Goal: Contribute content: Add original content to the website for others to see

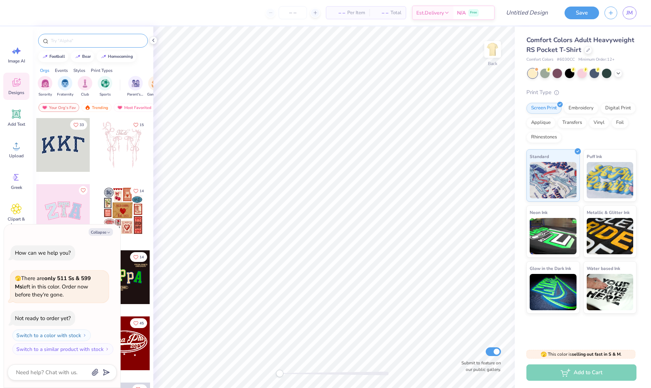
click at [83, 39] on input "text" at bounding box center [96, 40] width 93 height 7
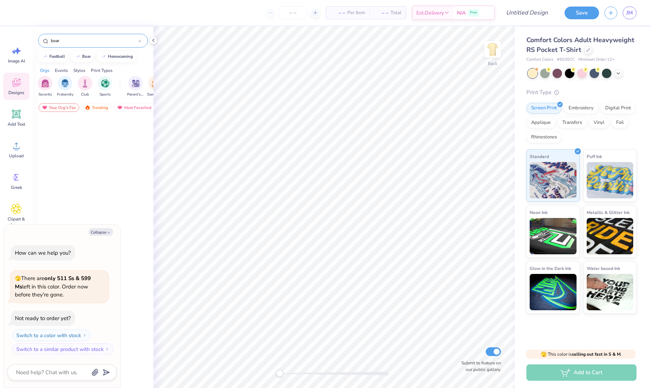
type input "bear"
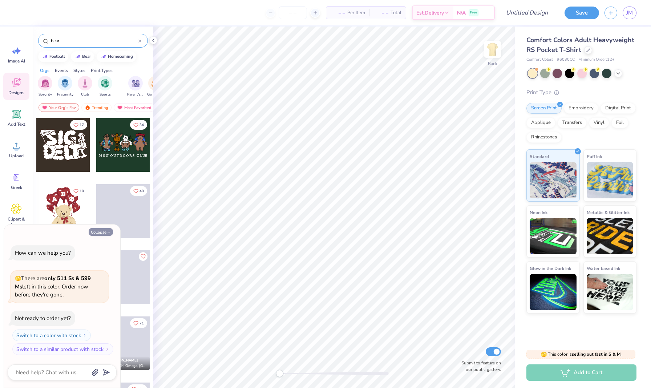
click at [101, 232] on button "Collapse" at bounding box center [101, 232] width 24 height 8
type textarea "x"
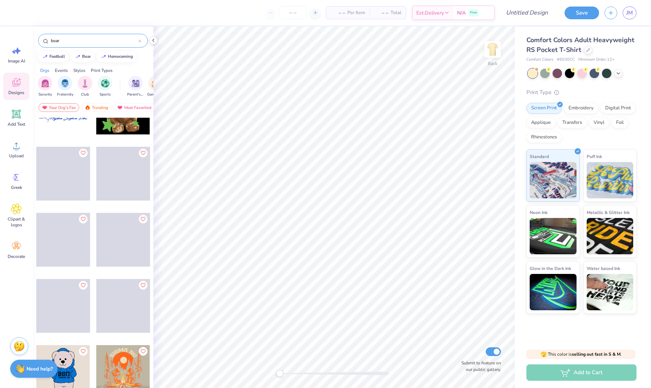
scroll to position [2023, 0]
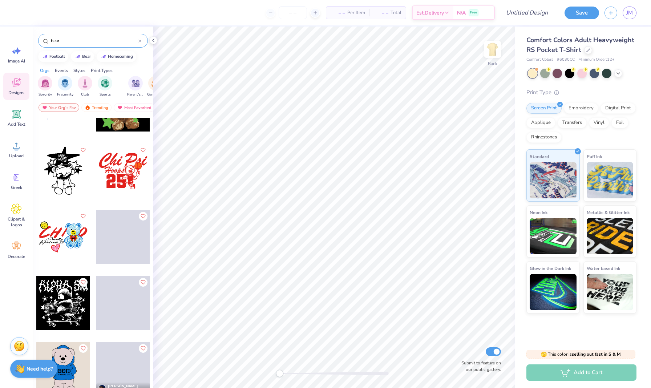
click at [83, 43] on input "bear" at bounding box center [94, 40] width 88 height 7
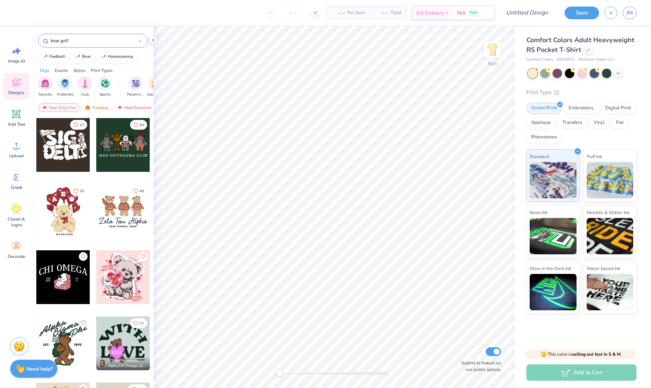
type input "bear golf"
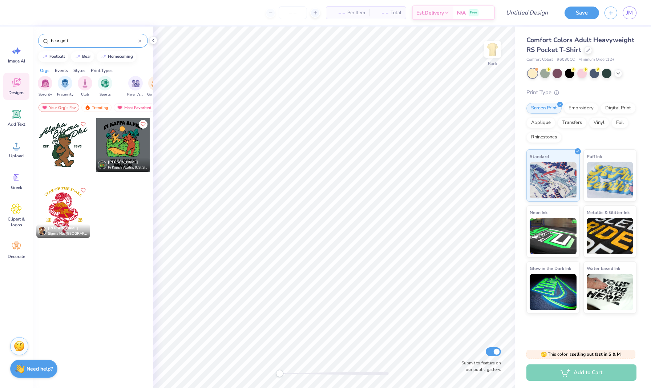
click at [137, 41] on input "bear golf" at bounding box center [94, 40] width 88 height 7
click at [139, 40] on icon at bounding box center [140, 41] width 2 height 2
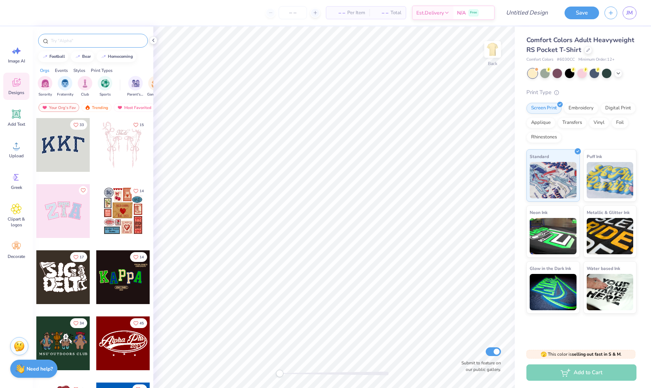
click at [80, 70] on div "Styles" at bounding box center [79, 70] width 12 height 7
click at [46, 84] on img "filter for Classic" at bounding box center [45, 82] width 8 height 8
click at [50, 77] on icon "filter for Classic" at bounding box center [50, 77] width 3 height 3
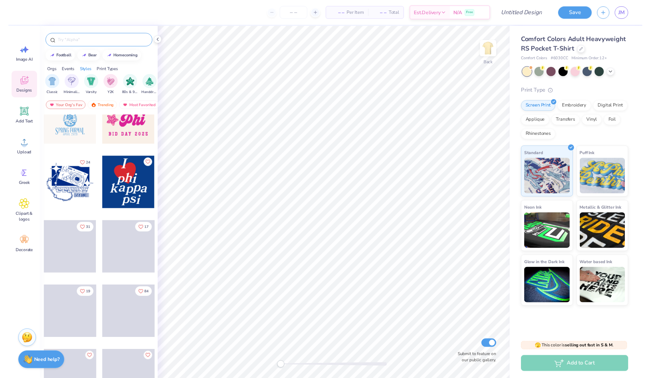
scroll to position [362, 0]
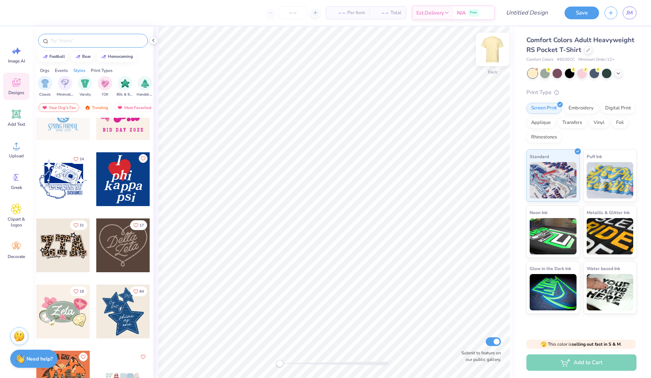
click at [493, 49] on img at bounding box center [492, 49] width 29 height 29
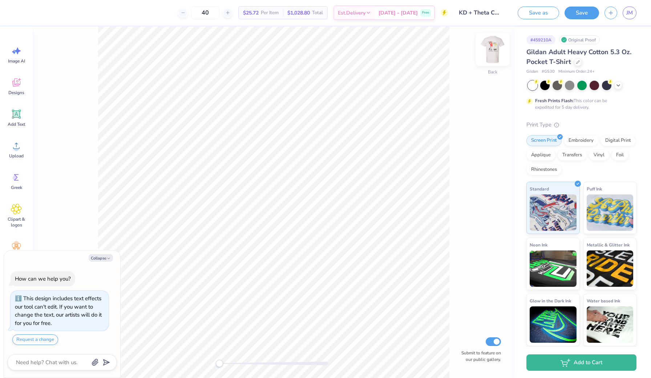
click at [493, 48] on img at bounding box center [492, 49] width 29 height 29
type textarea "x"
type input "2.70"
click at [619, 84] on icon at bounding box center [618, 85] width 6 height 6
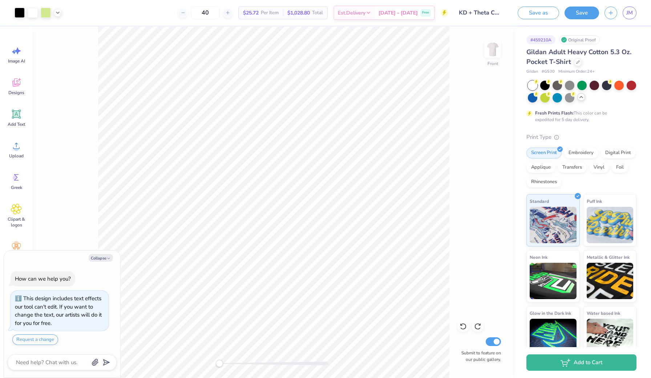
click at [580, 98] on icon at bounding box center [581, 97] width 6 height 6
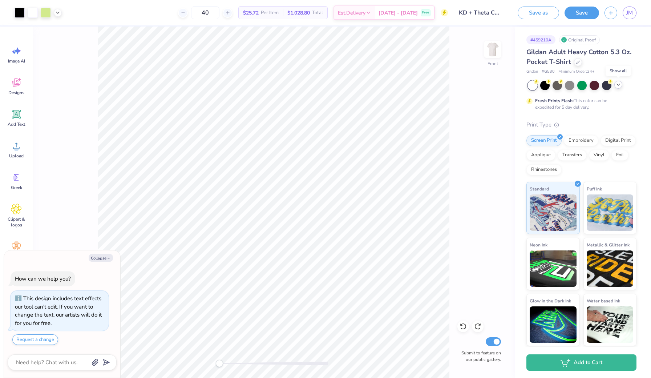
click at [617, 84] on polyline at bounding box center [618, 84] width 3 height 1
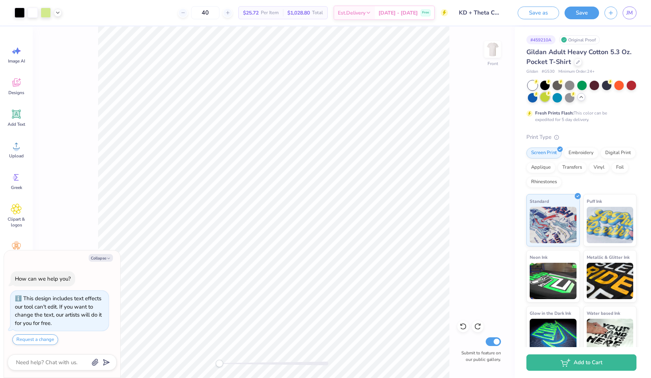
click at [540, 101] on div at bounding box center [544, 96] width 9 height 9
click at [567, 96] on div at bounding box center [569, 96] width 9 height 9
click at [102, 260] on button "Collapse" at bounding box center [101, 258] width 24 height 8
type textarea "x"
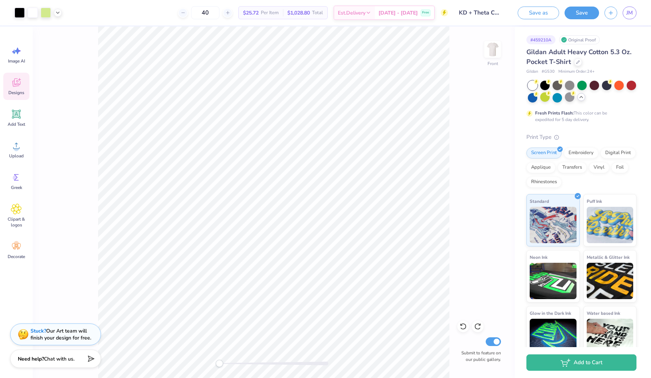
click at [23, 89] on div "Designs" at bounding box center [16, 86] width 26 height 27
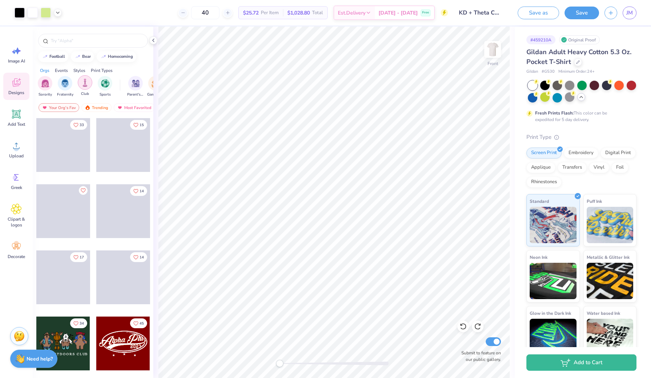
click at [84, 84] on img "filter for Club" at bounding box center [85, 82] width 8 height 8
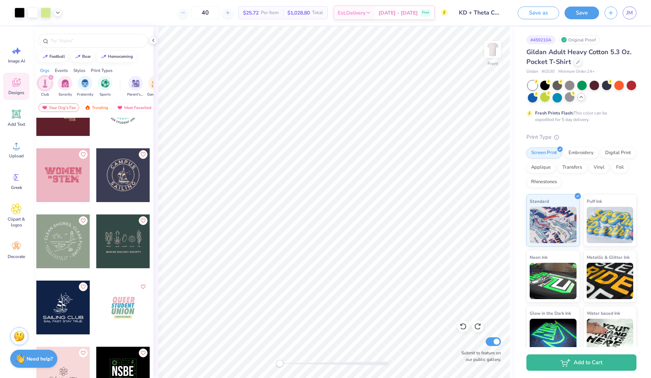
scroll to position [2916, 0]
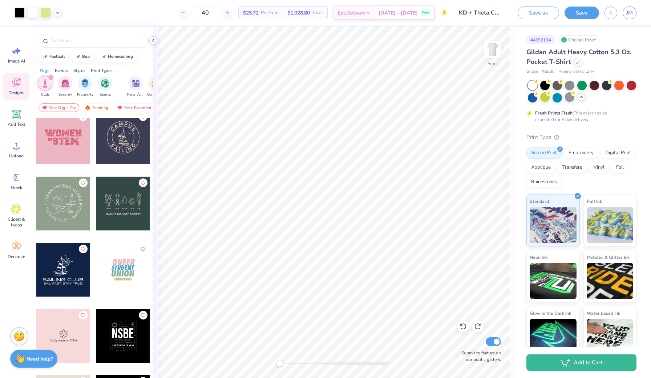
click at [155, 37] on icon at bounding box center [153, 40] width 6 height 6
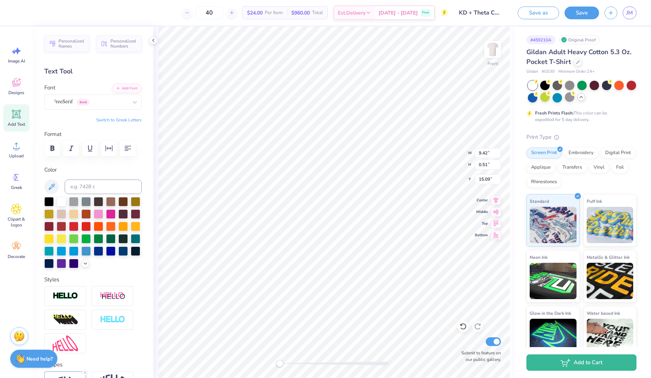
scroll to position [0, 0]
type textarea "K"
type textarea "THE KAPPA DELTA CLASSIC"
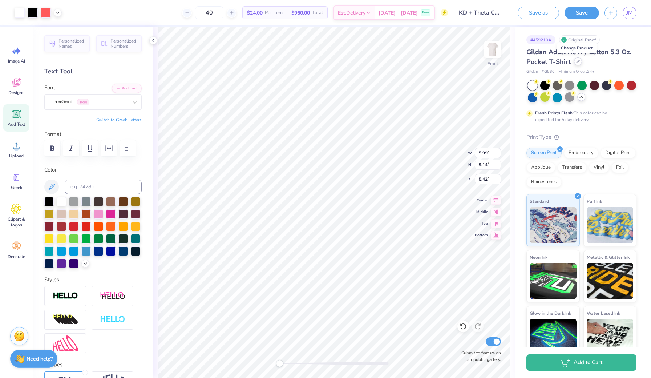
click at [577, 62] on icon at bounding box center [578, 62] width 4 height 4
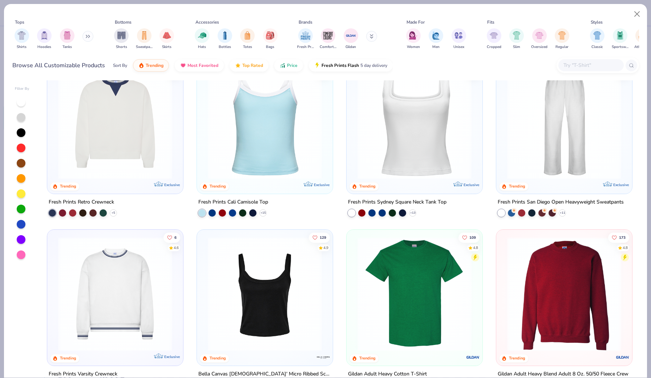
scroll to position [203, 0]
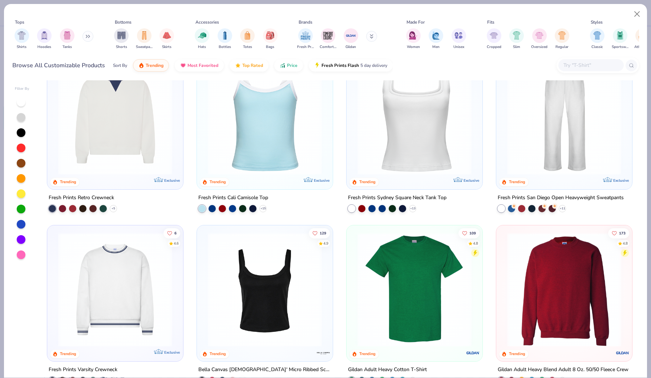
click at [21, 204] on div at bounding box center [21, 208] width 9 height 9
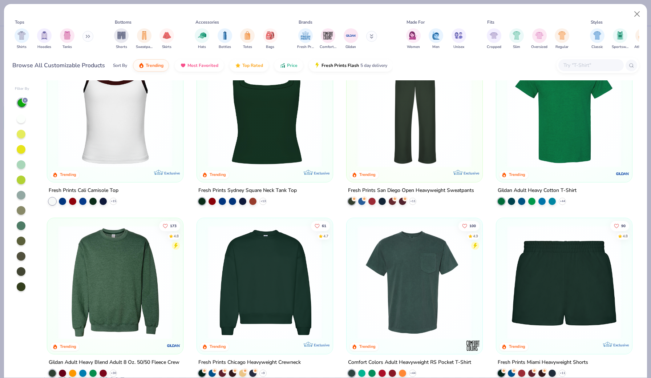
scroll to position [281, 0]
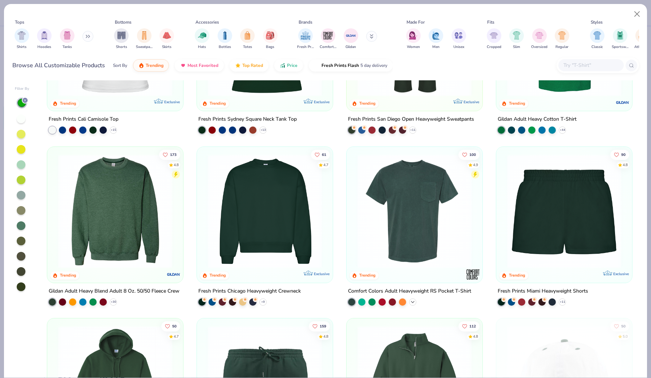
click at [413, 301] on polyline at bounding box center [412, 301] width 3 height 1
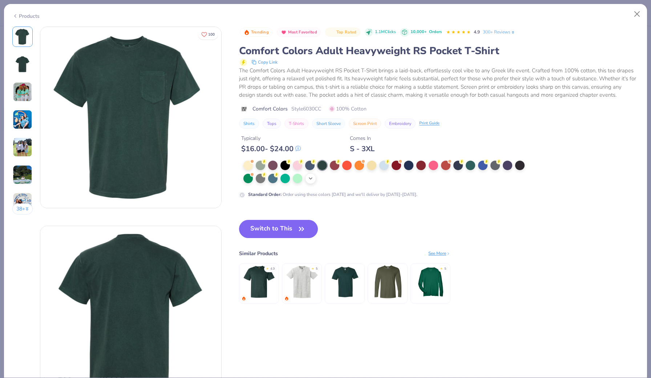
click at [308, 175] on icon at bounding box center [311, 178] width 6 height 6
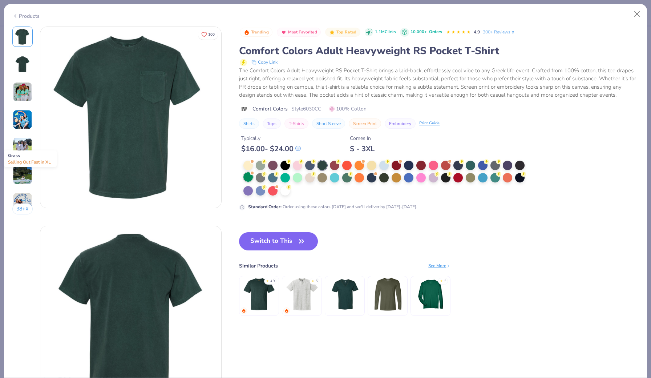
click at [251, 174] on div at bounding box center [252, 172] width 3 height 3
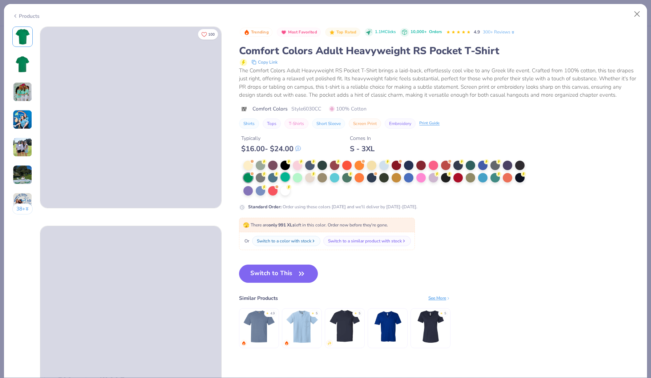
click at [280, 174] on div at bounding box center [284, 176] width 9 height 9
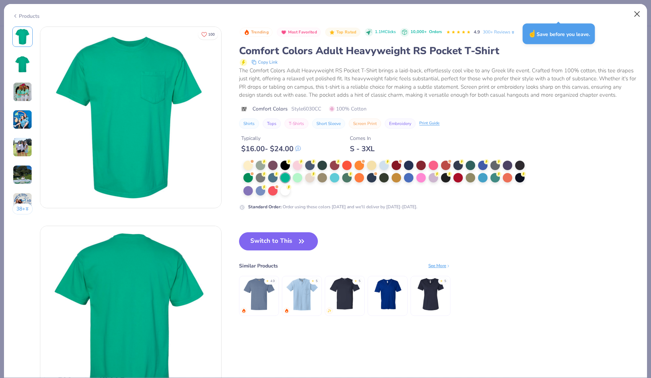
click at [637, 13] on button "Close" at bounding box center [637, 14] width 14 height 14
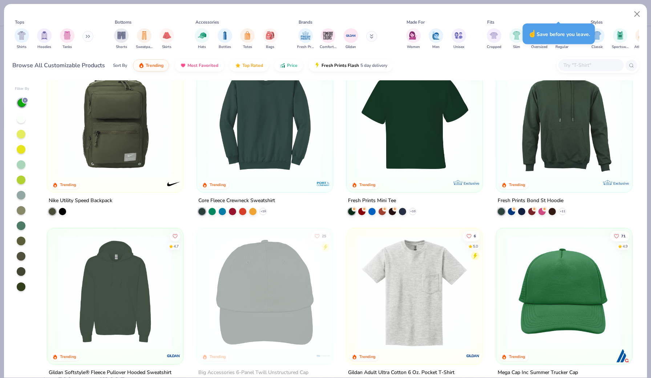
scroll to position [992, 0]
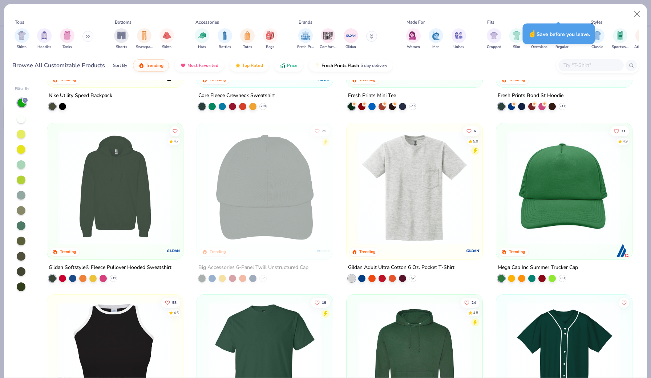
click at [411, 275] on icon at bounding box center [413, 278] width 6 height 6
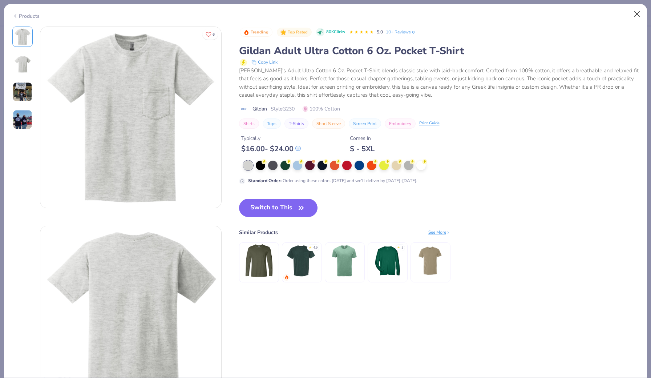
click at [633, 15] on button "Close" at bounding box center [637, 14] width 14 height 14
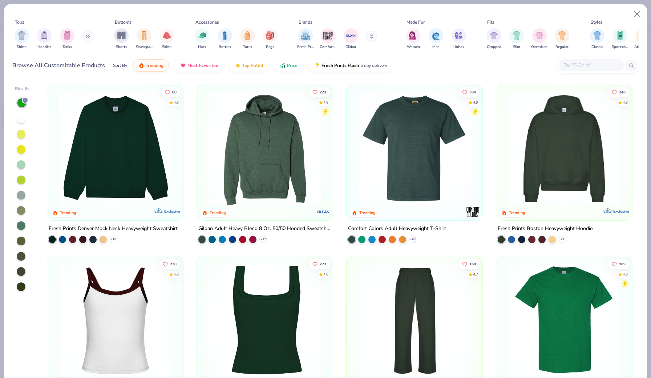
click at [20, 175] on div at bounding box center [21, 179] width 9 height 9
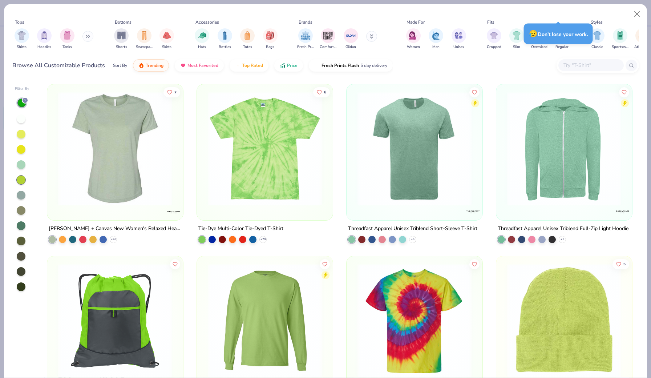
click at [18, 160] on div at bounding box center [21, 164] width 9 height 9
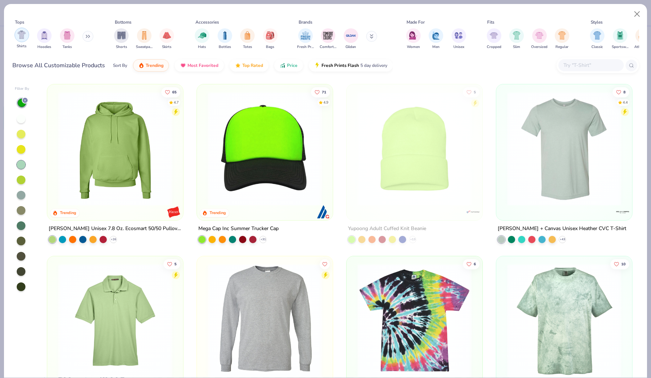
click at [25, 31] on img "filter for Shirts" at bounding box center [21, 35] width 8 height 8
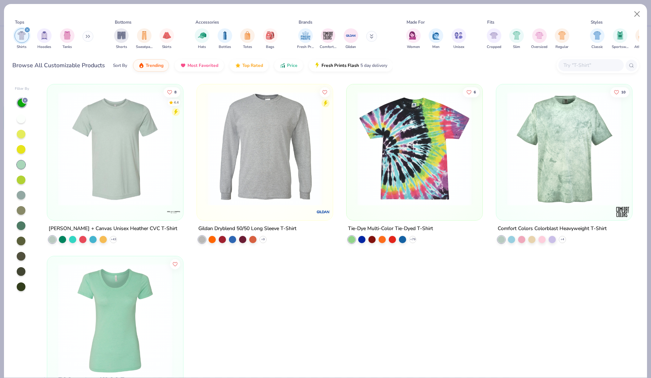
click at [127, 137] on img at bounding box center [114, 149] width 121 height 114
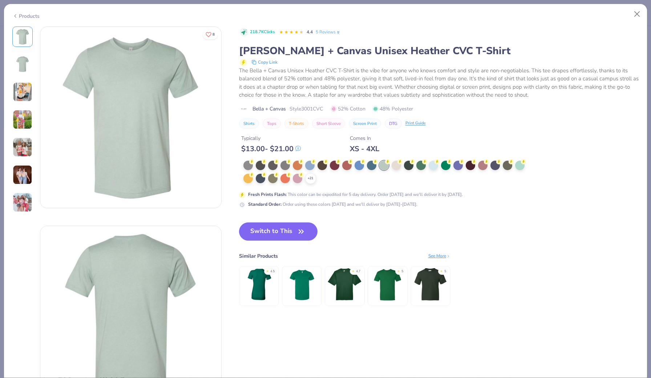
click at [127, 127] on img at bounding box center [130, 117] width 181 height 181
click at [19, 66] on img at bounding box center [22, 64] width 17 height 17
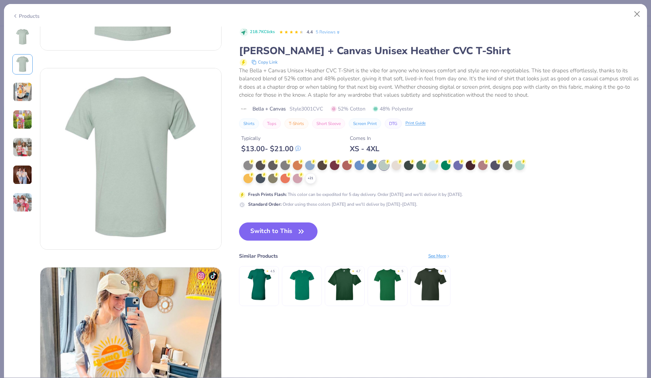
scroll to position [163, 0]
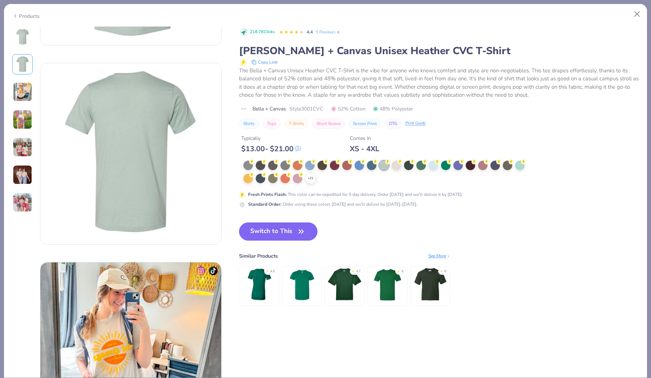
click at [20, 85] on img at bounding box center [23, 92] width 20 height 20
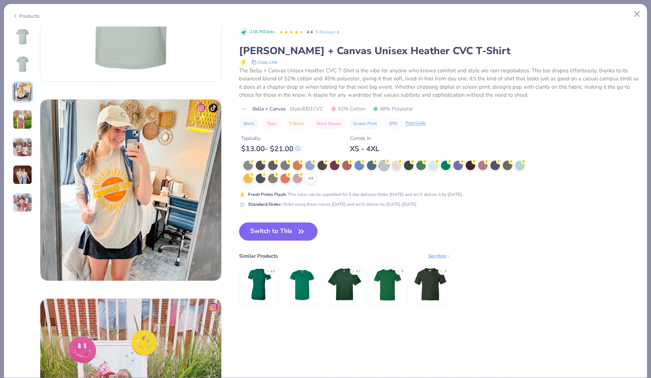
click at [22, 113] on img at bounding box center [23, 120] width 20 height 20
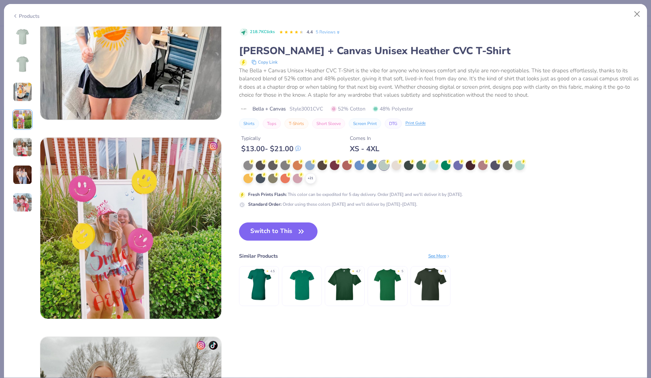
scroll to position [488, 0]
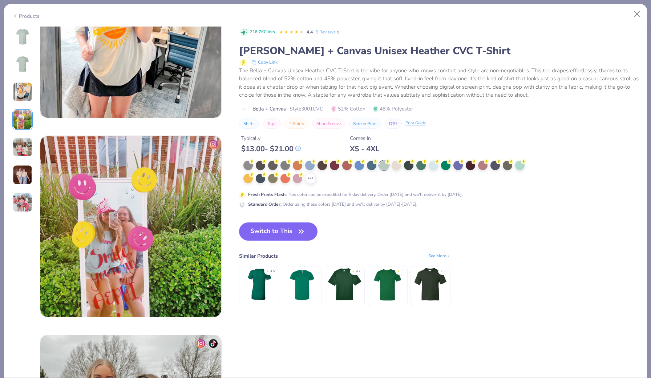
click at [23, 144] on img at bounding box center [23, 147] width 20 height 20
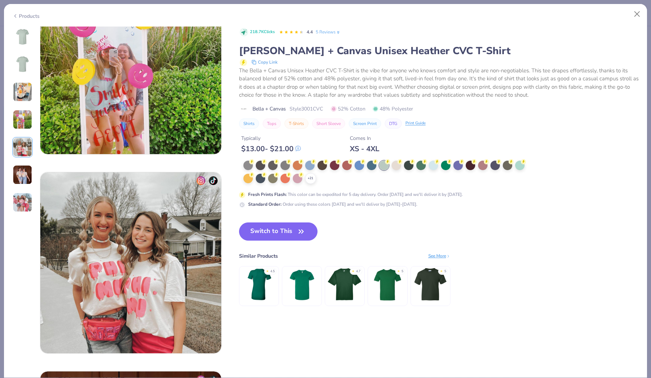
click at [21, 175] on img at bounding box center [23, 175] width 20 height 20
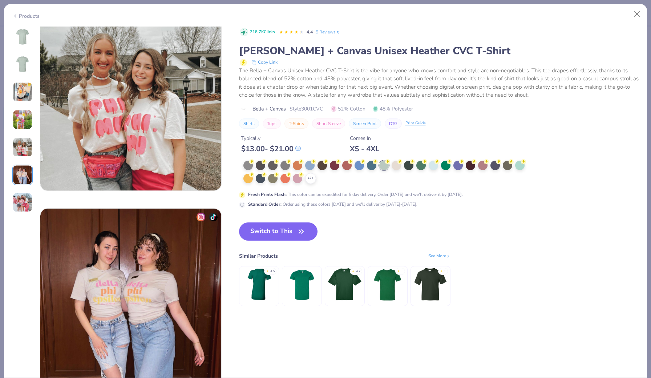
click at [21, 202] on img at bounding box center [23, 203] width 20 height 20
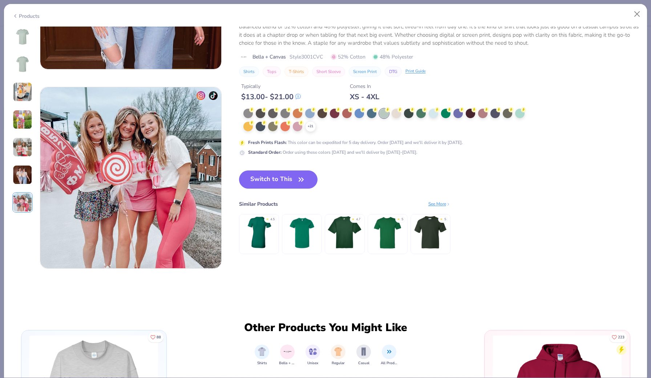
scroll to position [1161, 0]
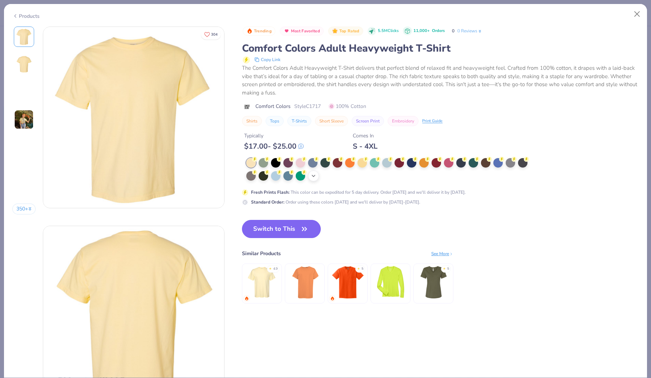
click at [311, 173] on icon at bounding box center [314, 176] width 6 height 6
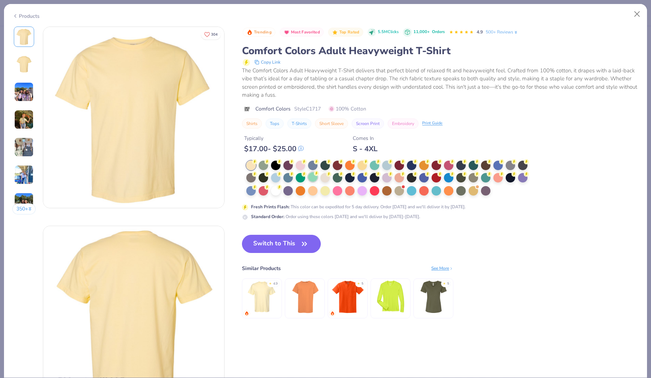
click at [308, 172] on div at bounding box center [312, 176] width 9 height 9
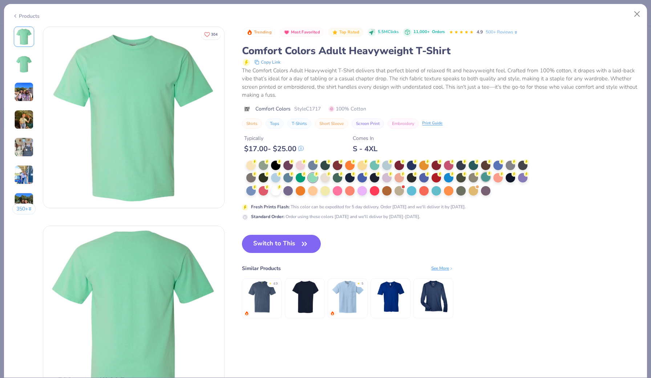
click at [481, 172] on div at bounding box center [485, 176] width 9 height 9
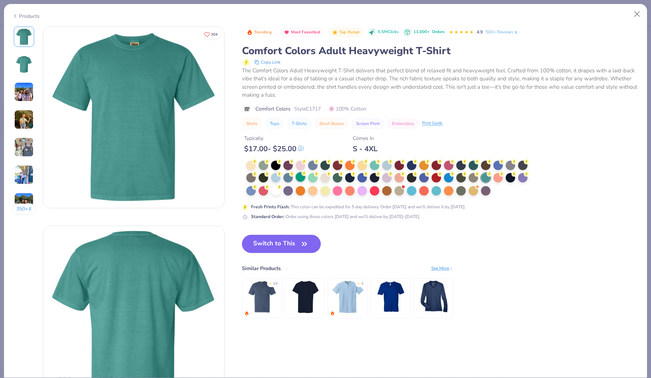
click at [296, 172] on div at bounding box center [300, 176] width 9 height 9
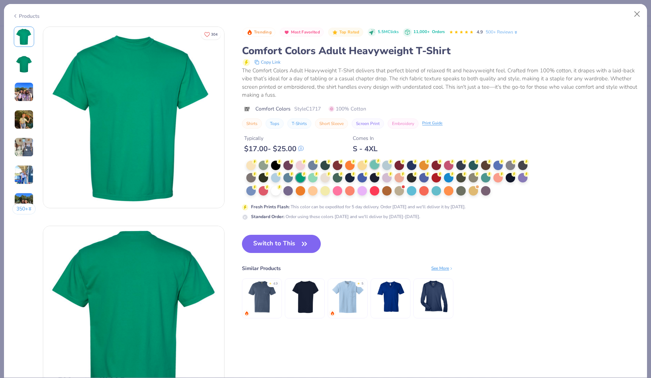
click at [370, 160] on div at bounding box center [374, 164] width 9 height 9
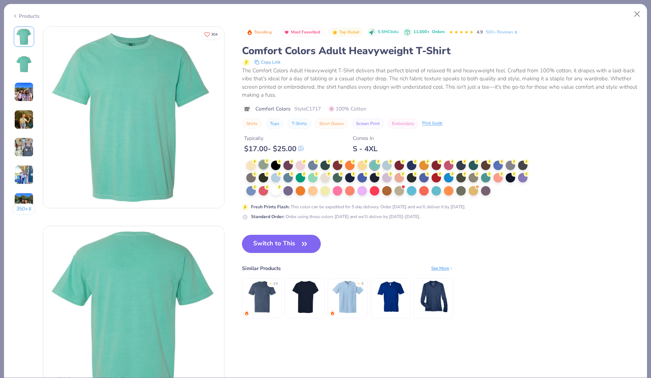
click at [264, 158] on circle at bounding box center [266, 160] width 5 height 5
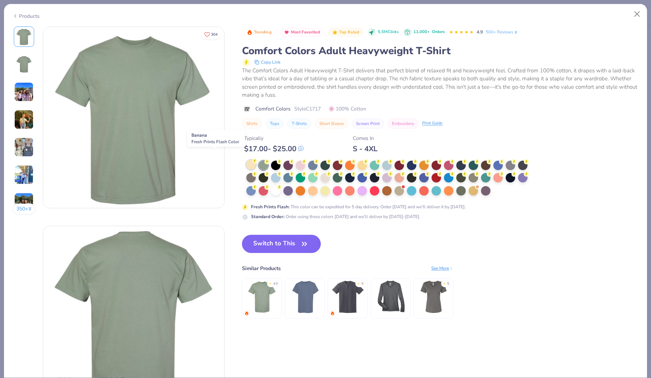
click at [246, 160] on div at bounding box center [250, 164] width 9 height 9
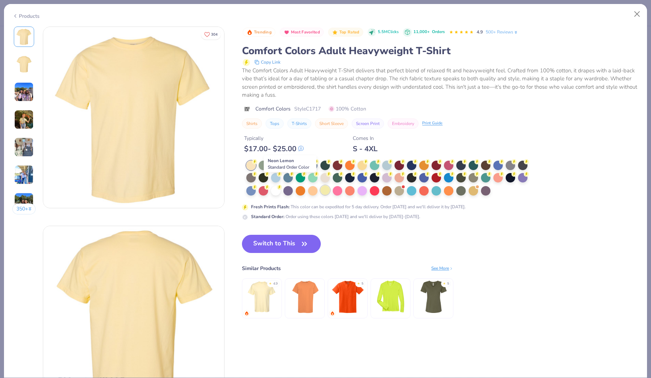
click at [320, 185] on div at bounding box center [324, 189] width 9 height 9
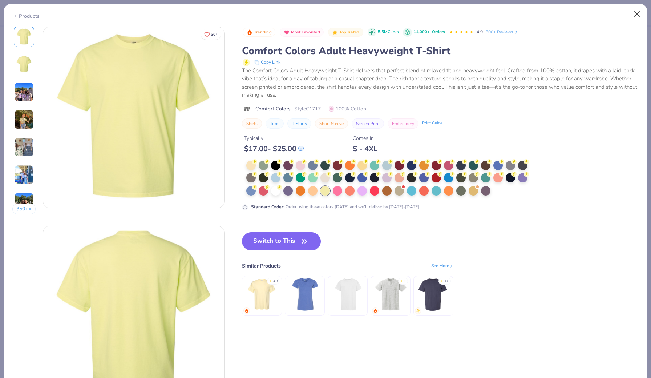
click at [635, 15] on button "Close" at bounding box center [637, 14] width 14 height 14
click at [637, 13] on button "Close" at bounding box center [637, 14] width 14 height 14
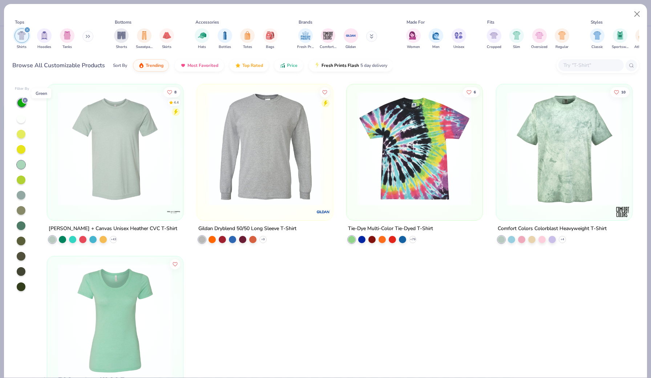
click at [25, 99] on line at bounding box center [25, 100] width 2 height 2
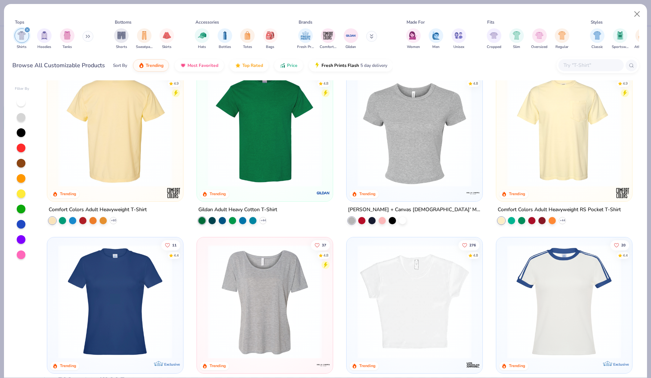
scroll to position [9, 0]
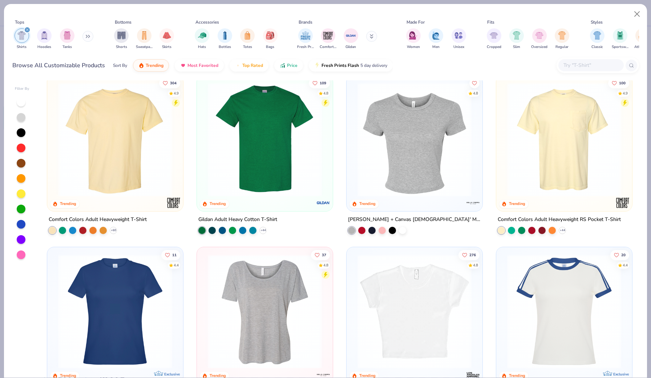
click at [575, 126] on img at bounding box center [563, 139] width 121 height 114
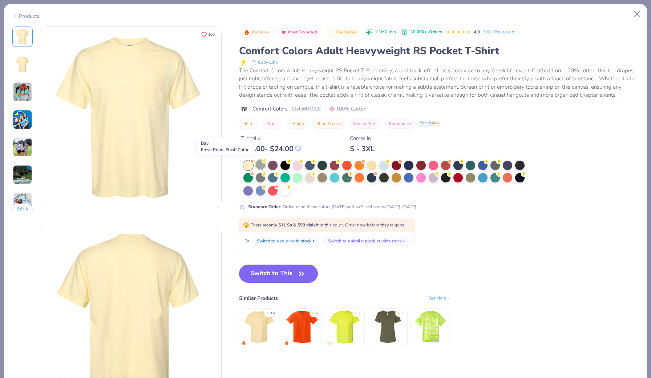
click at [262, 162] on icon at bounding box center [264, 160] width 5 height 5
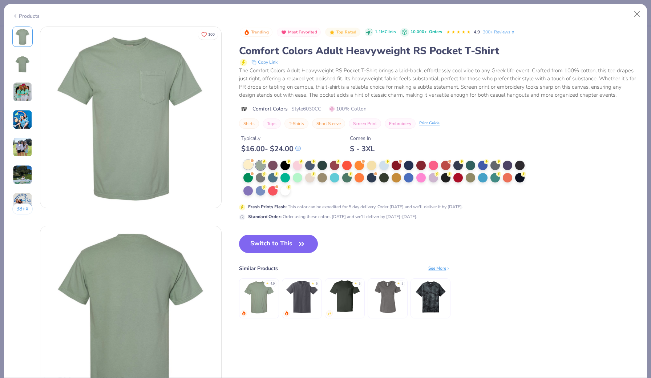
click at [243, 164] on div at bounding box center [247, 164] width 9 height 9
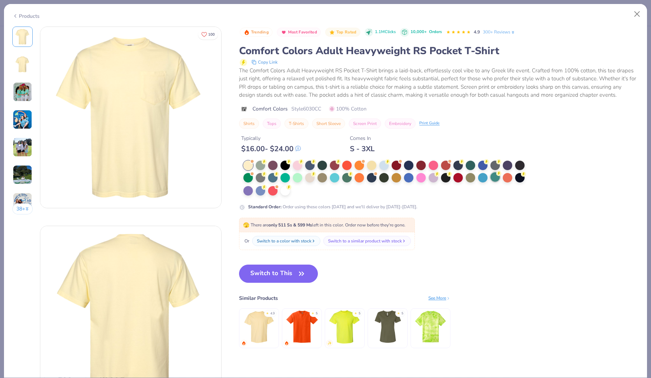
click at [490, 177] on div at bounding box center [494, 176] width 9 height 9
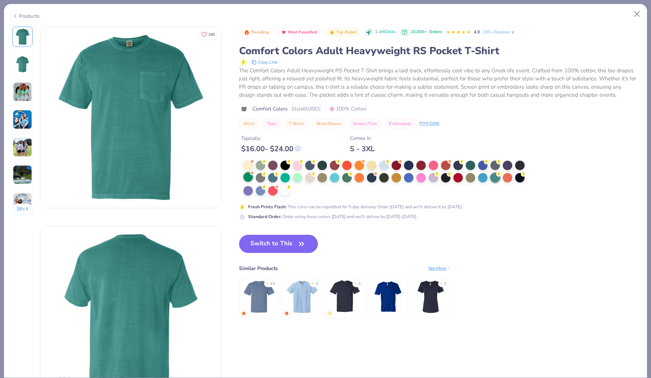
click at [243, 176] on div at bounding box center [247, 176] width 9 height 9
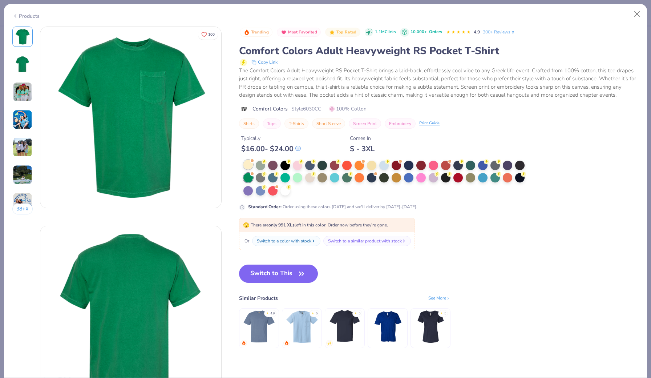
click at [243, 165] on div at bounding box center [247, 164] width 9 height 9
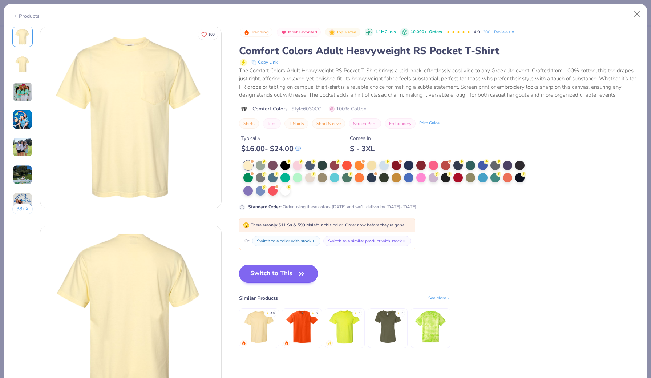
drag, startPoint x: 243, startPoint y: 271, endPoint x: 249, endPoint y: 276, distance: 8.2
click at [243, 271] on button "Switch to This" at bounding box center [278, 273] width 79 height 18
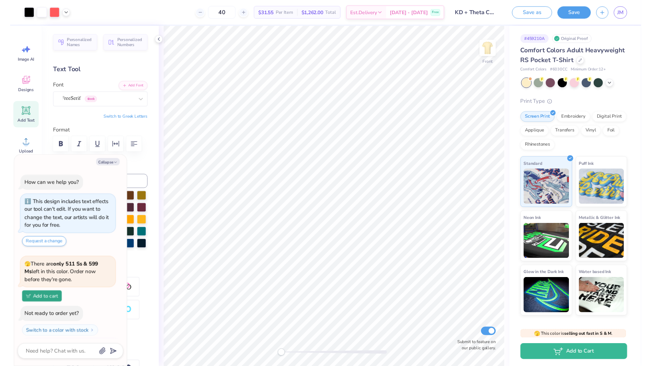
scroll to position [14, 0]
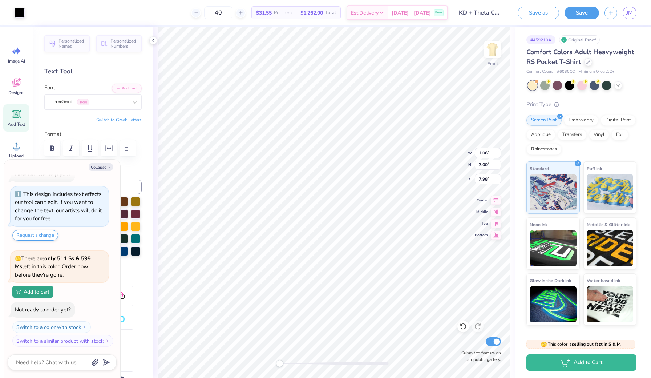
type textarea "x"
type input "2.69"
type input "3.45"
type input "7.45"
type textarea "x"
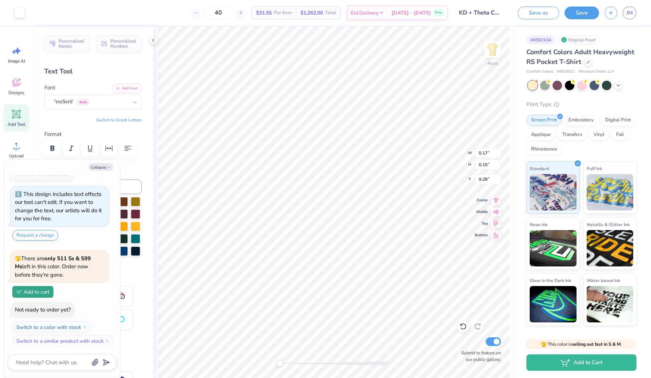
type input "0.40"
type input "0.52"
type input "9.10"
type textarea "x"
type input "2.69"
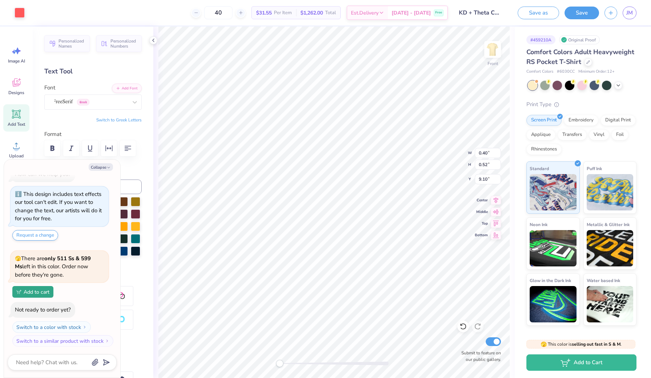
type input "3.45"
type input "7.45"
click at [132, 172] on label "Color" at bounding box center [92, 170] width 97 height 8
click at [109, 166] on icon "button" at bounding box center [108, 167] width 4 height 4
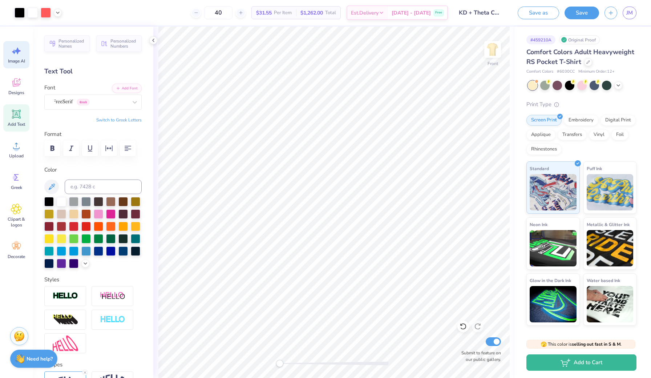
click at [12, 56] on div "Image AI" at bounding box center [16, 54] width 26 height 27
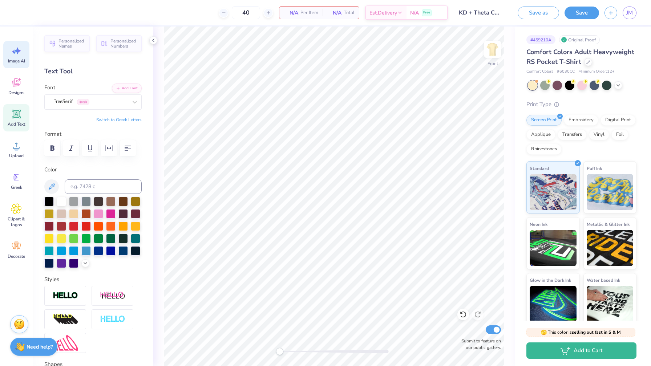
click at [11, 56] on icon at bounding box center [16, 50] width 11 height 11
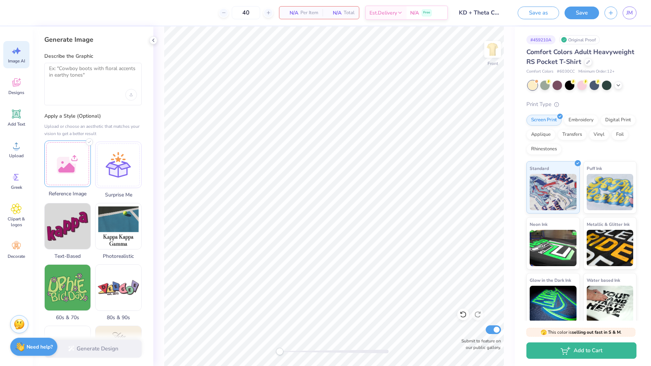
click at [66, 164] on div at bounding box center [67, 164] width 46 height 46
click at [78, 161] on img at bounding box center [68, 163] width 46 height 16
click at [76, 159] on img at bounding box center [68, 163] width 46 height 16
click at [90, 350] on div "Generate Design" at bounding box center [93, 348] width 121 height 35
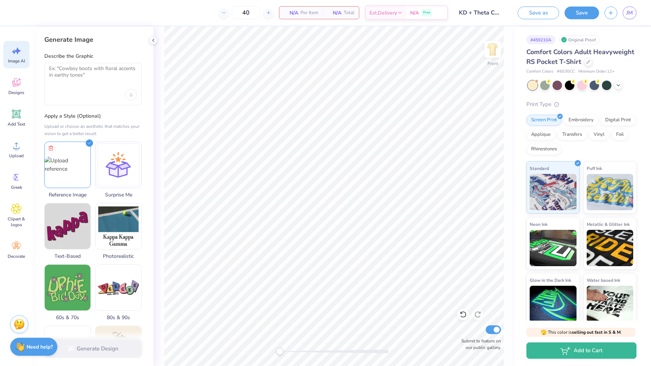
click at [97, 352] on div "Generate Design" at bounding box center [93, 348] width 121 height 35
click at [40, 350] on div "Need help? Chat with us." at bounding box center [33, 346] width 47 height 18
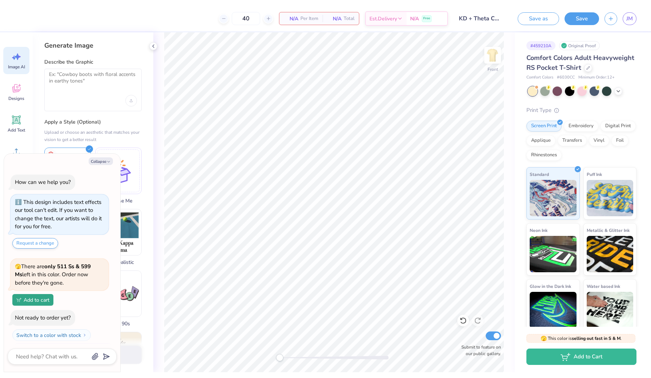
scroll to position [14, 0]
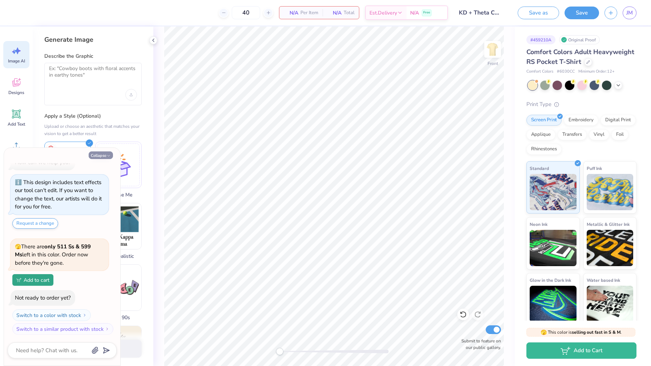
click at [102, 154] on button "Collapse" at bounding box center [101, 155] width 24 height 8
type textarea "x"
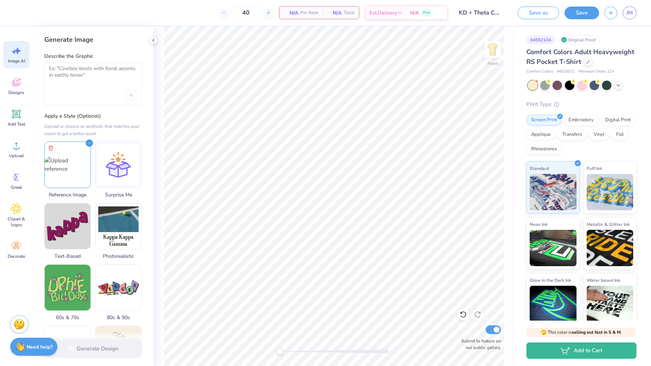
click at [100, 345] on div "Generate Design" at bounding box center [93, 348] width 121 height 35
click at [92, 69] on textarea at bounding box center [93, 74] width 88 height 18
type textarea "S"
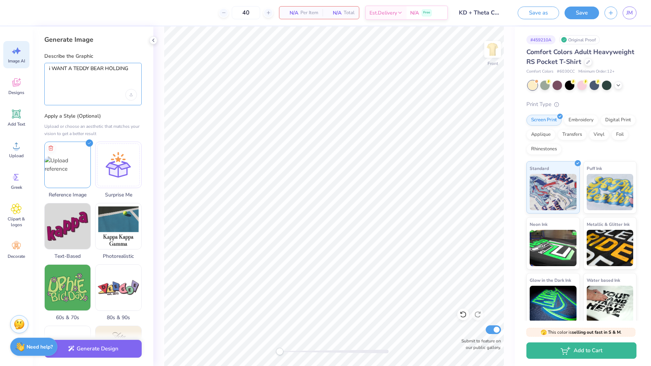
drag, startPoint x: 133, startPoint y: 71, endPoint x: 40, endPoint y: 68, distance: 93.7
click at [41, 70] on div "Generate Image Describe the Graphic i WANT A TEDDY BEAR HOLDING Apply a Style (…" at bounding box center [93, 197] width 121 height 340
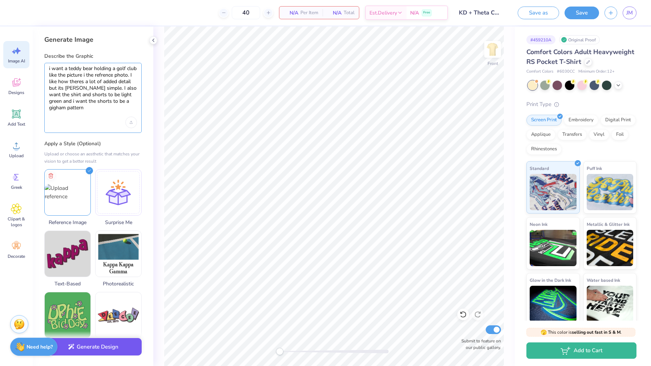
type textarea "i want a teddy bear holding a golf club like the picture i the refrence photo. …"
click at [115, 349] on button "Generate Design" at bounding box center [92, 347] width 97 height 18
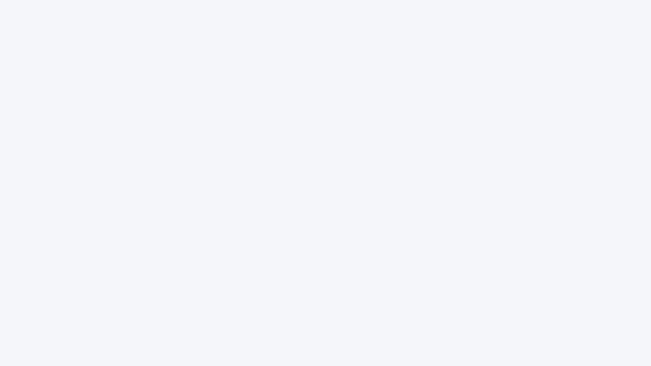
drag, startPoint x: 215, startPoint y: 0, endPoint x: 375, endPoint y: 56, distance: 168.9
click at [375, 55] on div at bounding box center [325, 183] width 651 height 366
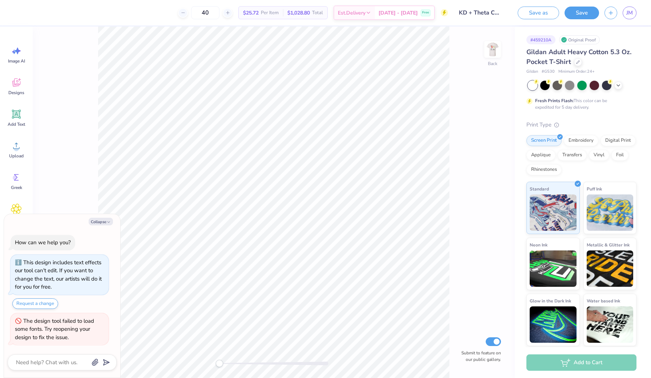
type textarea "x"
